Goal: Task Accomplishment & Management: Manage account settings

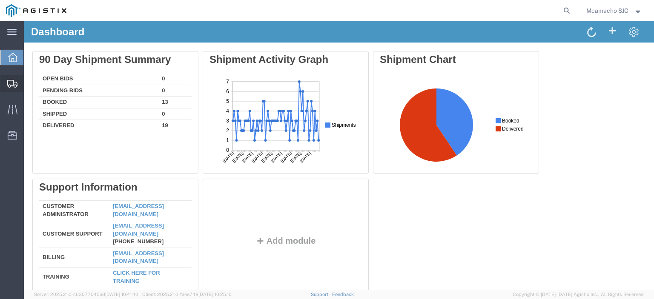
click at [29, 83] on span "Shipments" at bounding box center [26, 83] width 6 height 17
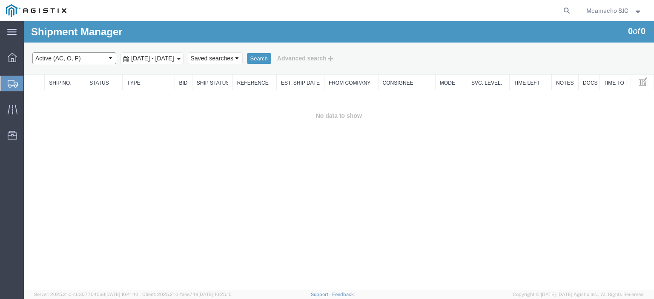
click at [55, 61] on select "Select status Active (AC, O, P) All Approved Awaiting Confirmation (AC) Booked …" at bounding box center [74, 58] width 84 height 12
select select "ALL"
click at [32, 52] on select "Select status Active (AC, O, P) All Approved Awaiting Confirmation (AC) Booked …" at bounding box center [74, 58] width 84 height 12
click at [271, 54] on button "Search" at bounding box center [259, 58] width 24 height 11
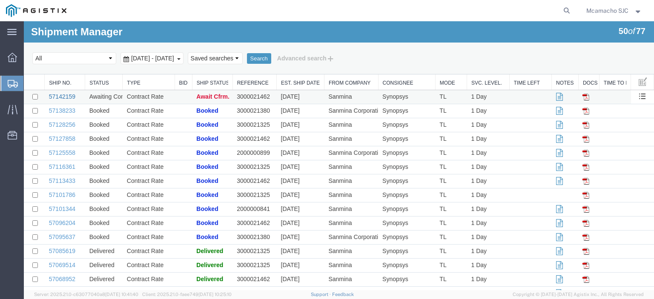
click at [66, 98] on link "57142159" at bounding box center [62, 96] width 26 height 7
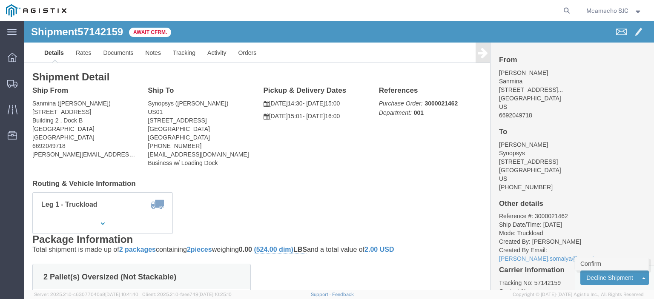
click link "Confirm"
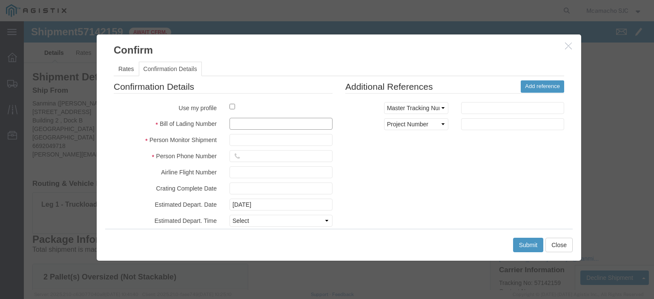
click input "text"
paste input "1001011313"
type input "1001011313"
type input "MARIA CAMACHO"
type input "4084571280"
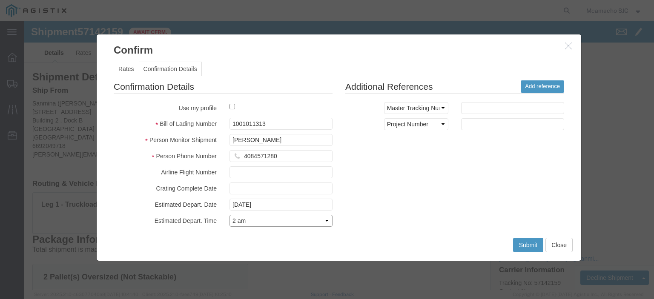
select select "1400"
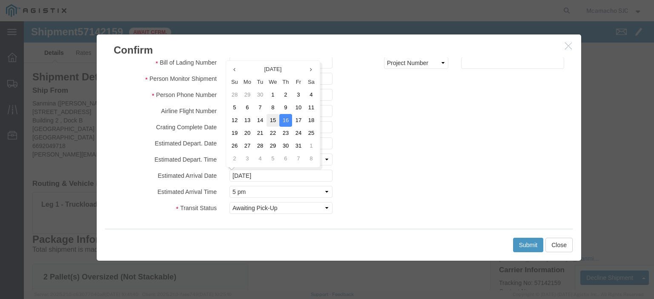
click td "15"
type input "10/15/2025"
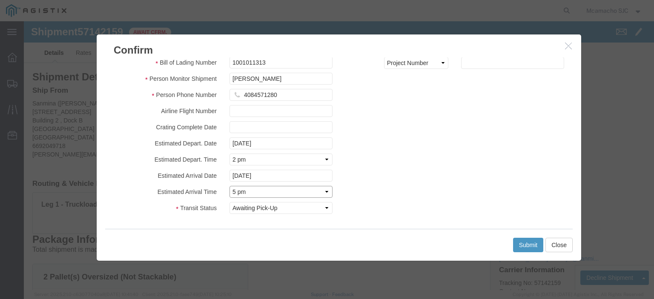
click select "Select Midnight 1 am 2 am 3 am 4 am 5 am 6 am 7 am 8 am 9 am 10 am 11 am 12 Noo…"
select select "1600"
click select "Select Midnight 1 am 2 am 3 am 4 am 5 am 6 am 7 am 8 am 9 am 10 am 11 am 12 Noo…"
click button "Submit"
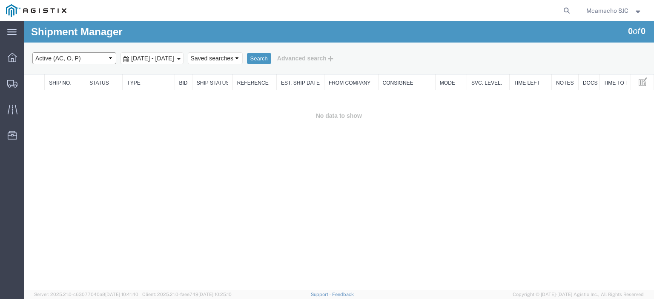
click at [90, 63] on select "Select status Active (AC, O, P) All Approved Awaiting Confirmation (AC) Booked …" at bounding box center [74, 58] width 84 height 12
select select "BOOK"
click at [32, 52] on select "Select status Active (AC, O, P) All Approved Awaiting Confirmation (AC) Booked …" at bounding box center [74, 58] width 84 height 12
click at [271, 60] on button "Search" at bounding box center [259, 58] width 24 height 11
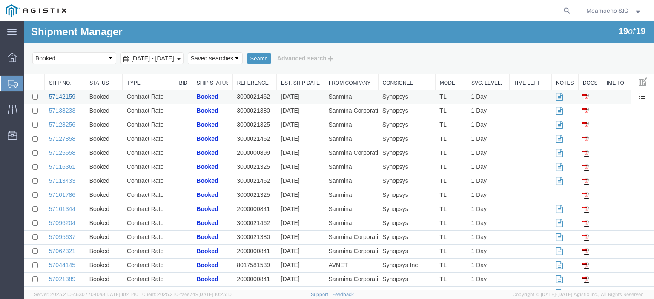
click at [72, 95] on link "57142159" at bounding box center [62, 96] width 26 height 7
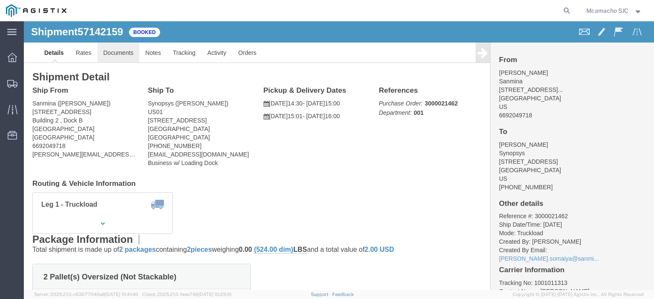
click link "Documents"
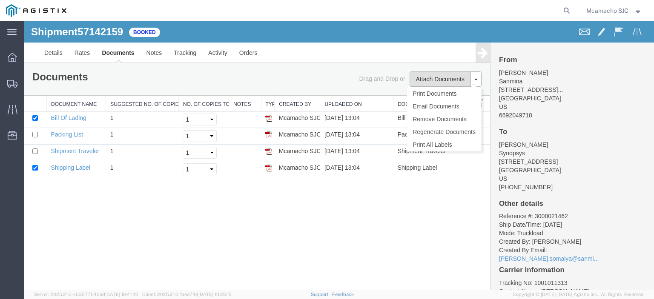
click at [429, 79] on button "Attach Documents" at bounding box center [439, 78] width 61 height 15
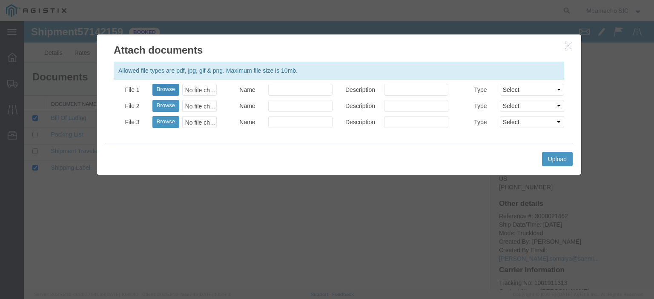
click at [163, 90] on button "Browse" at bounding box center [165, 90] width 27 height 12
type input "C:\fakepath\1001011313.pdf"
click at [304, 93] on input "Name" at bounding box center [300, 90] width 64 height 12
type input "AIRGROUP"
click at [402, 88] on input "Description" at bounding box center [416, 90] width 64 height 12
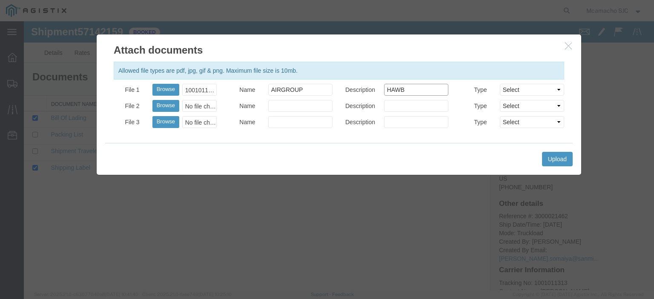
type input "HAWB"
click at [535, 89] on select "Select AWB Label Bill of Lading/Air Waybill Certificate of Origin (English) Cla…" at bounding box center [532, 90] width 64 height 12
select select "BILL_OF_LADING"
click at [500, 84] on select "Select AWB Label Bill of Lading/Air Waybill Certificate of Origin (English) Cla…" at bounding box center [532, 90] width 64 height 12
click at [549, 159] on button "Upload" at bounding box center [557, 159] width 31 height 14
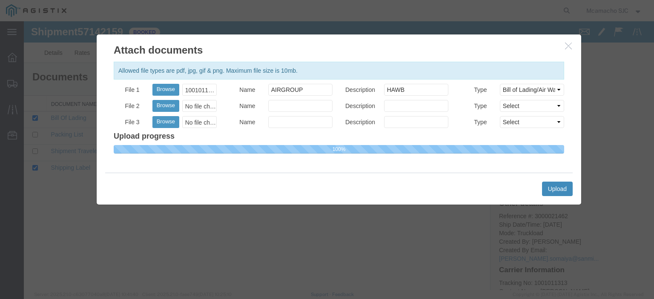
select select
